Goal: Find specific page/section: Find specific page/section

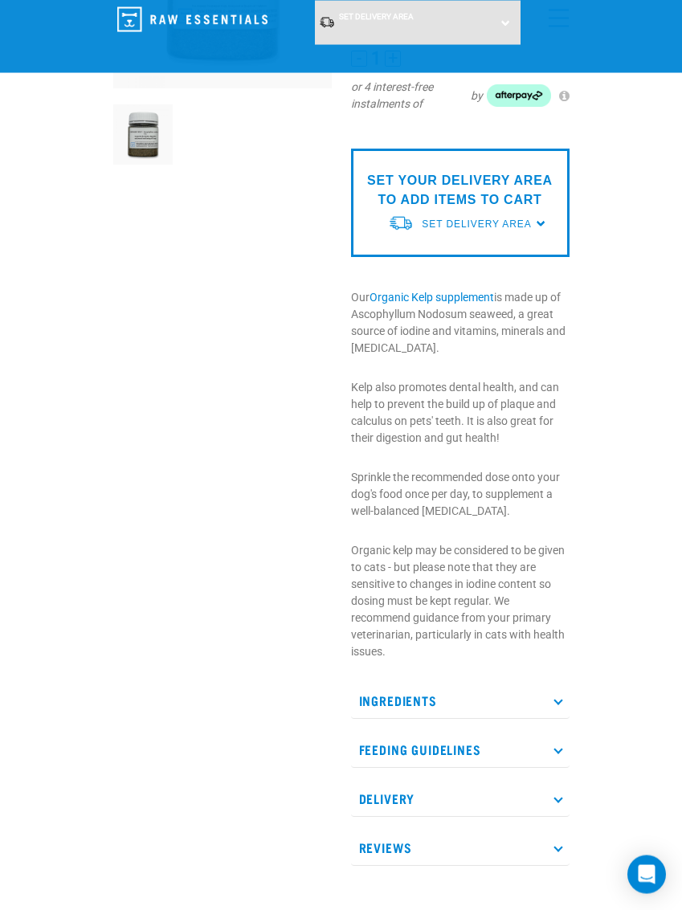
scroll to position [248, 0]
click at [381, 693] on p "Ingredients" at bounding box center [460, 700] width 218 height 36
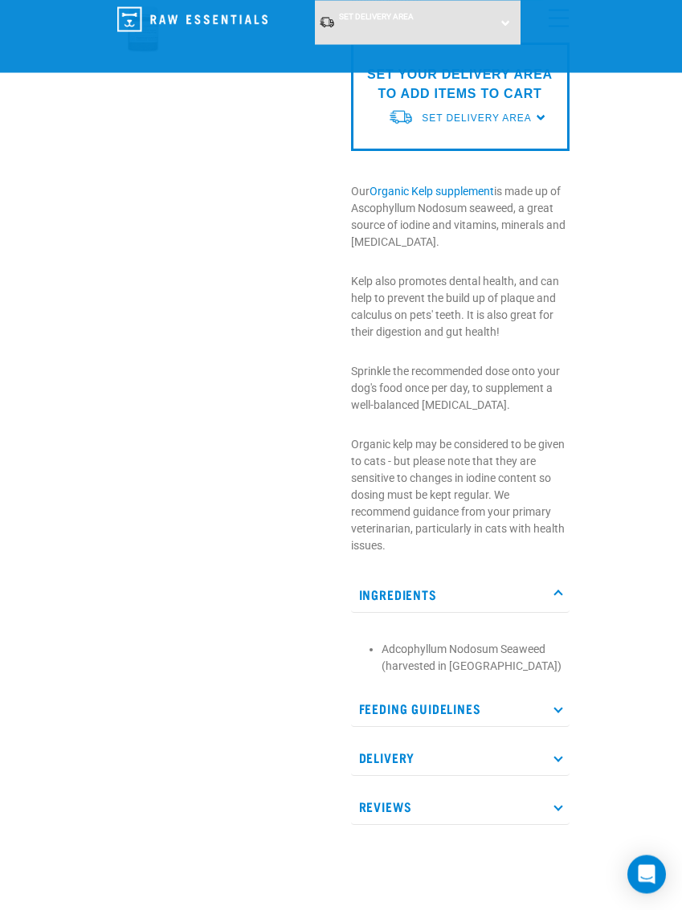
click at [374, 706] on p "Feeding Guidelines" at bounding box center [460, 709] width 218 height 36
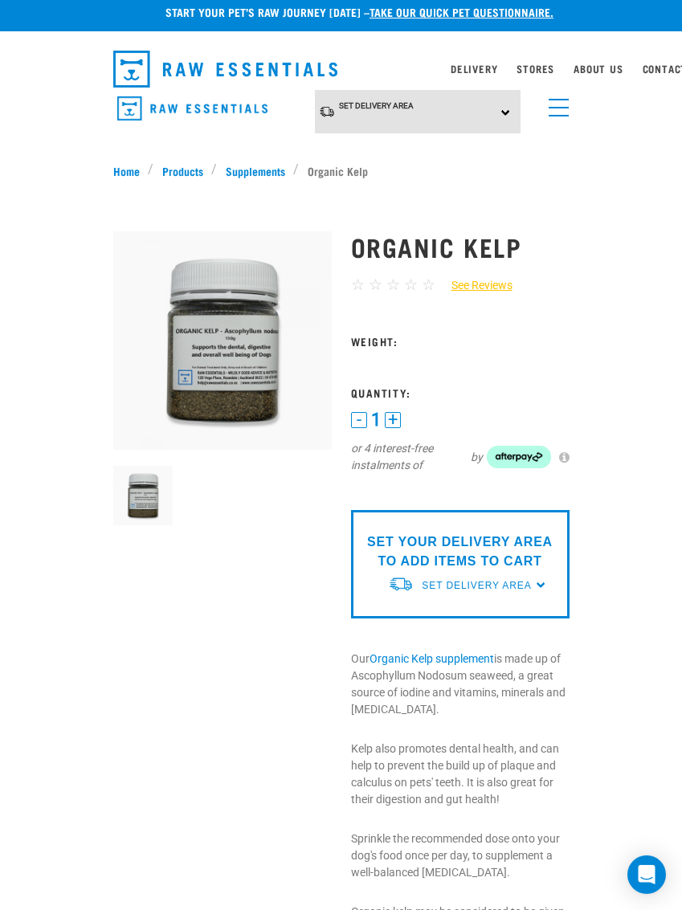
scroll to position [0, 0]
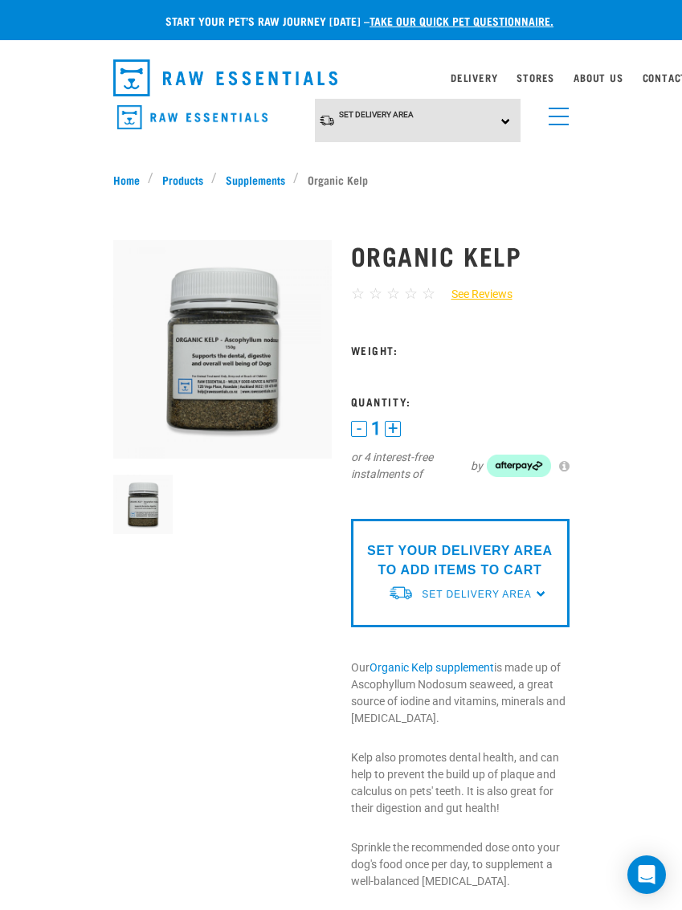
click at [386, 247] on h1 "Organic Kelp" at bounding box center [460, 255] width 218 height 29
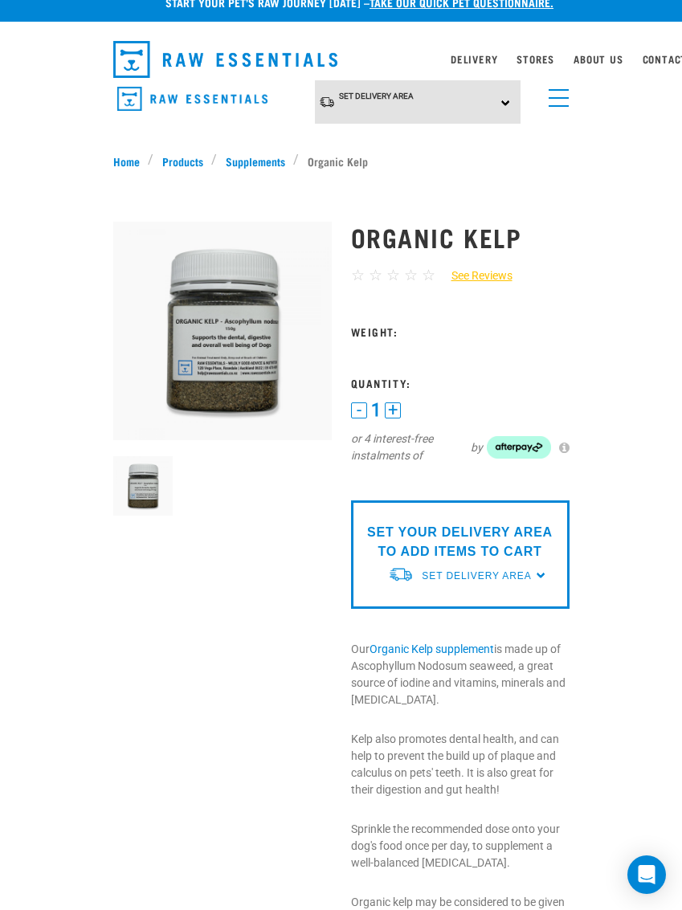
scroll to position [19, 0]
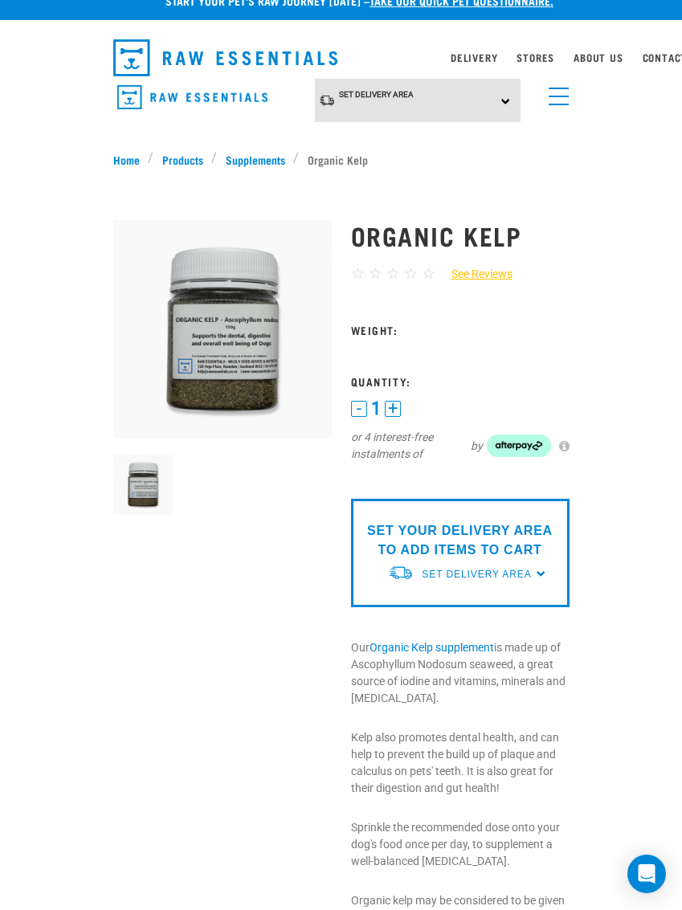
click at [544, 57] on link "Stores" at bounding box center [535, 58] width 38 height 6
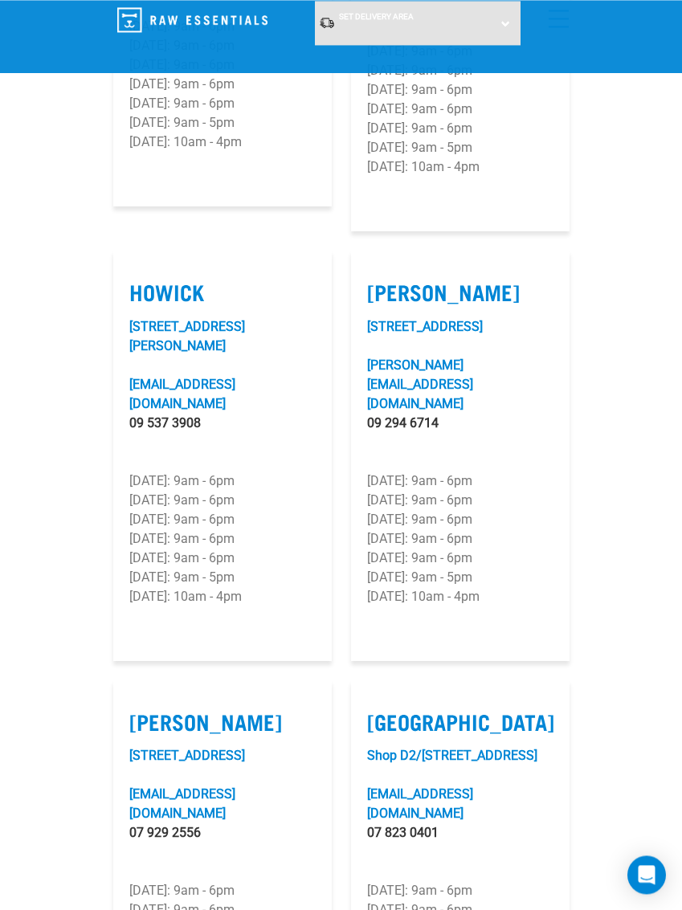
scroll to position [2274, 0]
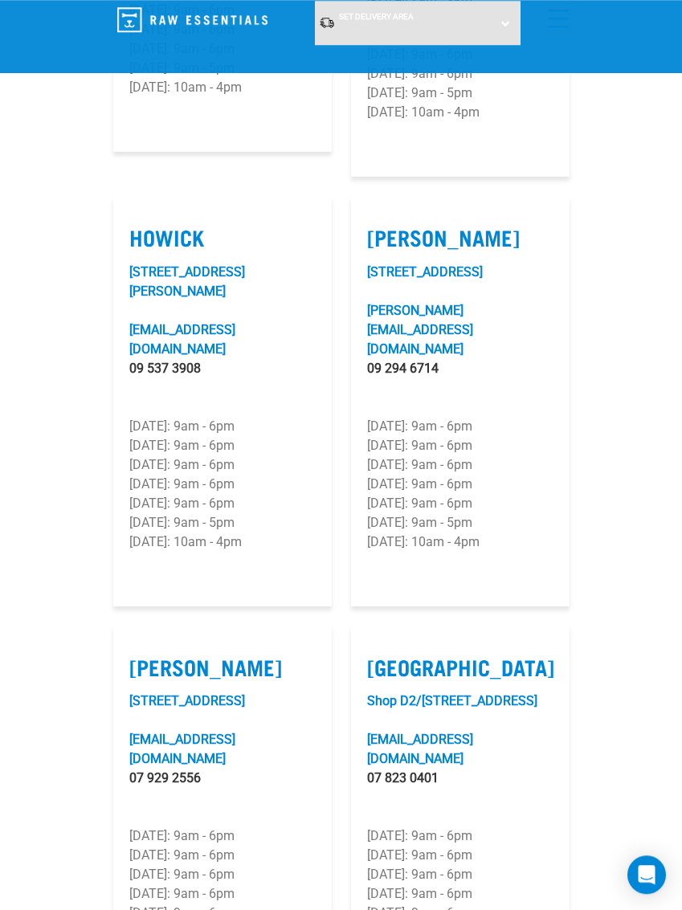
click at [159, 654] on label "[PERSON_NAME]" at bounding box center [222, 666] width 186 height 25
click at [140, 642] on input "[PERSON_NAME]" at bounding box center [134, 647] width 10 height 10
click at [162, 654] on label "[PERSON_NAME]" at bounding box center [222, 666] width 186 height 25
click at [140, 642] on input "[PERSON_NAME]" at bounding box center [134, 647] width 10 height 10
checkbox input "false"
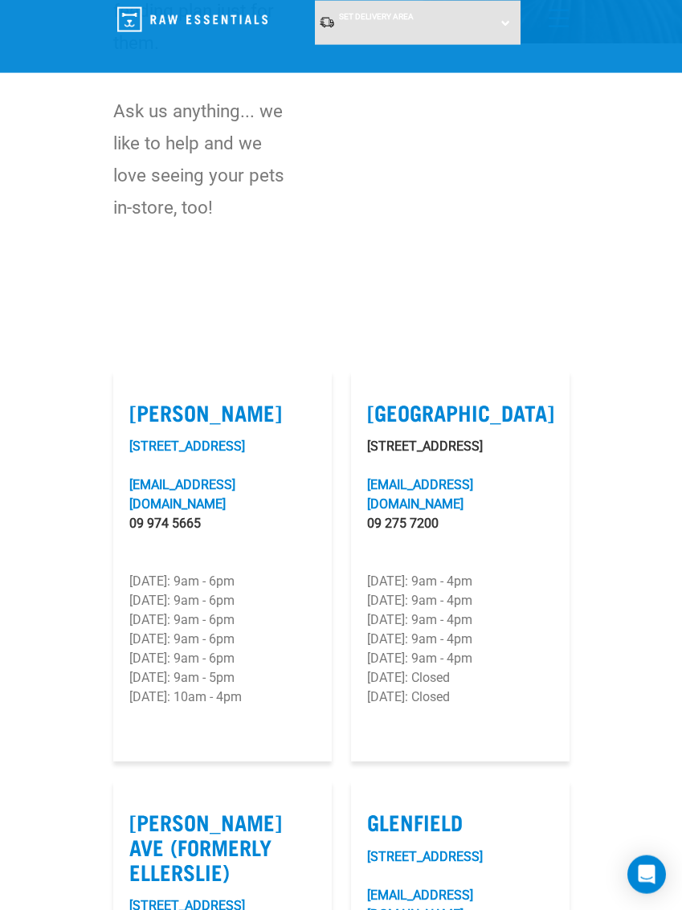
scroll to position [0, 0]
